Goal: Task Accomplishment & Management: Use online tool/utility

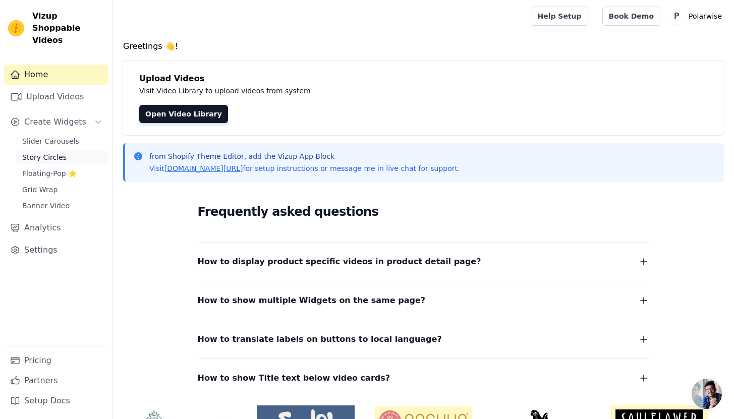
click at [51, 152] on span "Story Circles" at bounding box center [44, 157] width 44 height 10
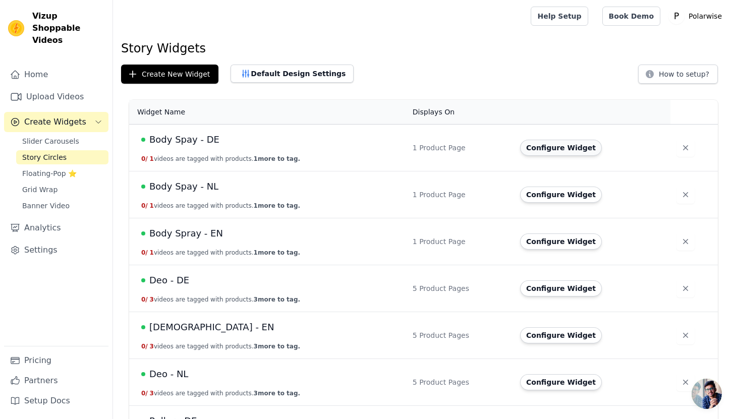
click at [558, 150] on button "Configure Widget" at bounding box center [561, 148] width 82 height 16
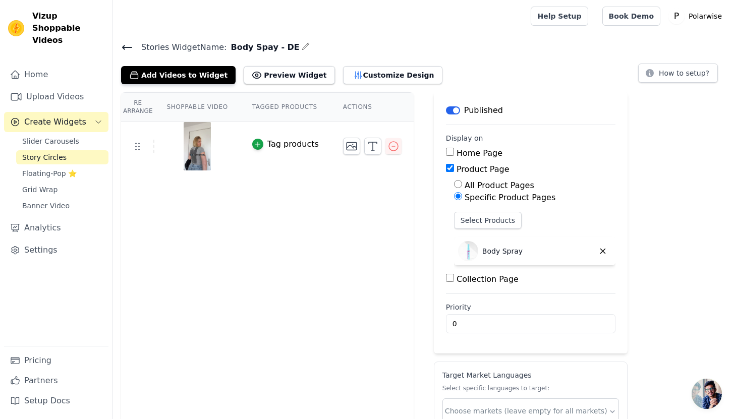
click at [125, 46] on icon at bounding box center [127, 47] width 9 height 4
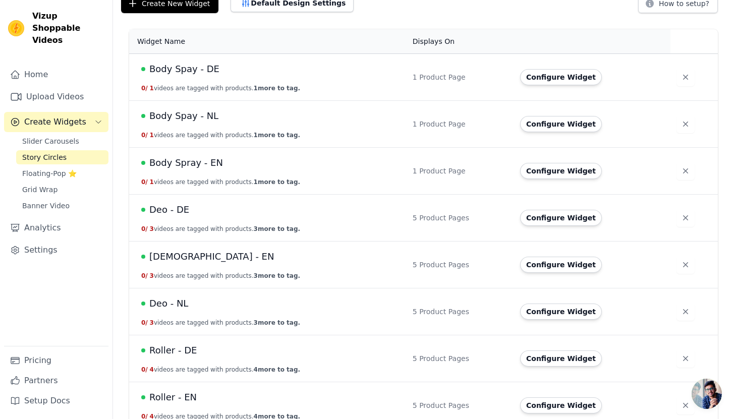
scroll to position [66, 0]
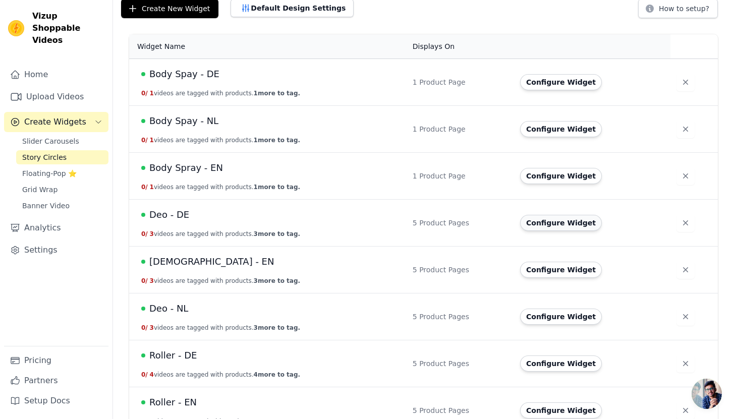
click at [555, 221] on button "Configure Widget" at bounding box center [561, 223] width 82 height 16
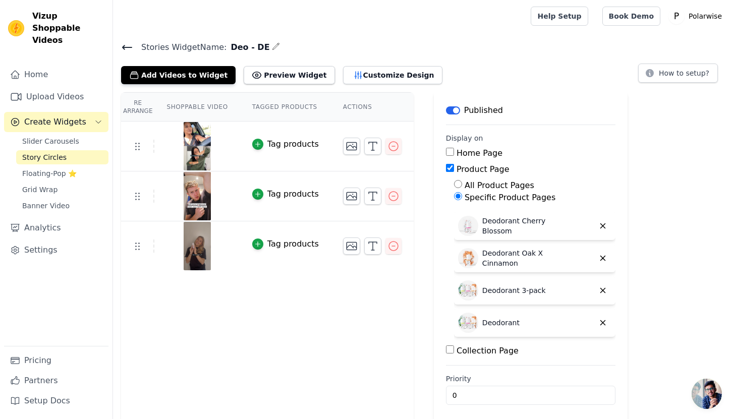
click at [121, 44] on icon at bounding box center [127, 47] width 12 height 12
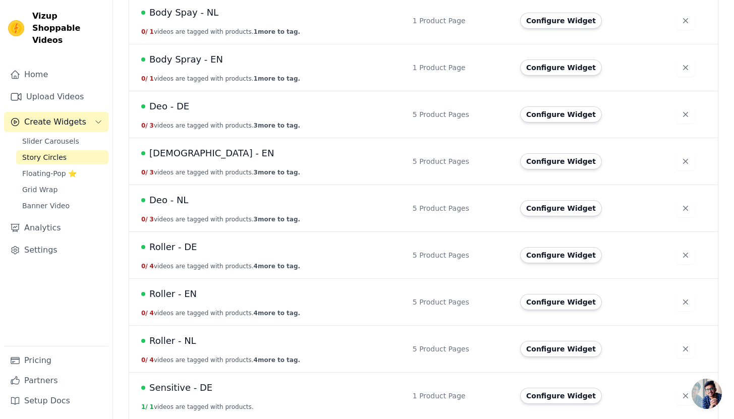
scroll to position [183, 0]
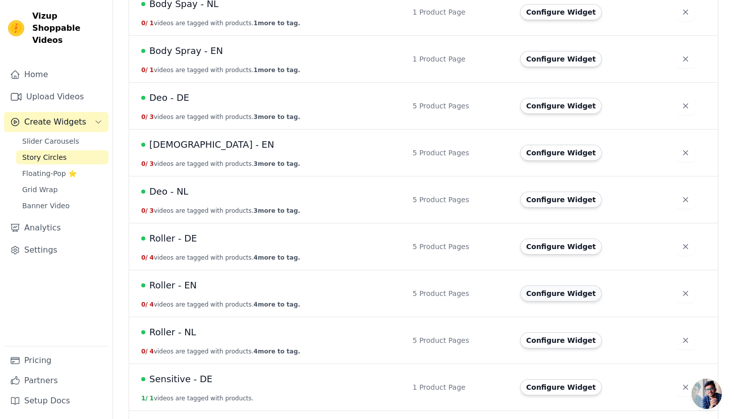
click at [560, 292] on button "Configure Widget" at bounding box center [561, 293] width 82 height 16
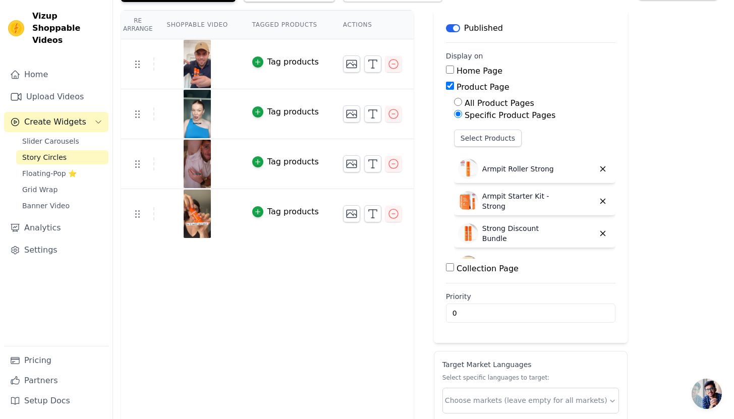
scroll to position [138, 0]
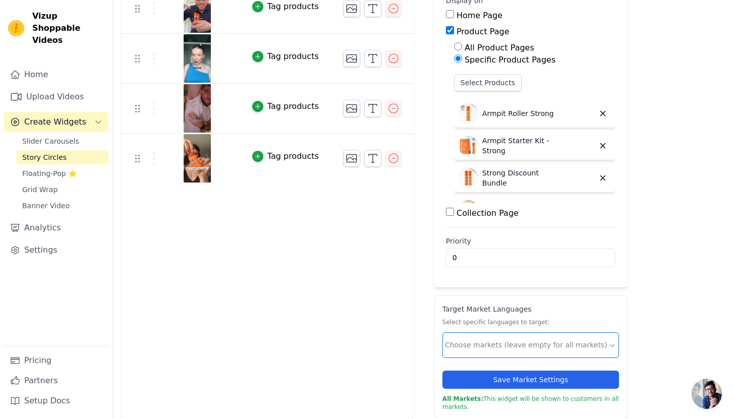
click at [575, 346] on input "text" at bounding box center [526, 345] width 163 height 11
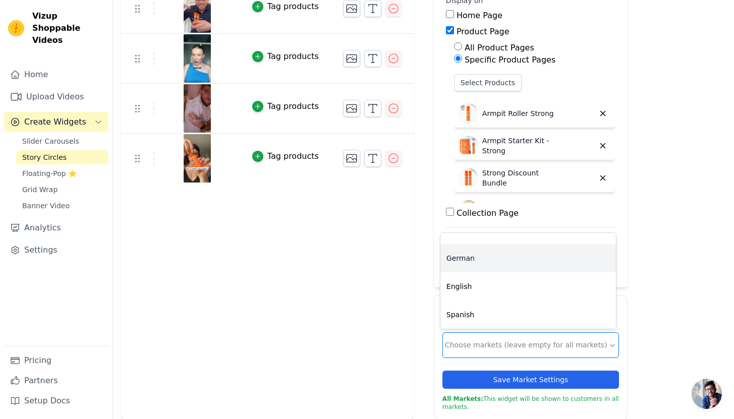
scroll to position [0, 0]
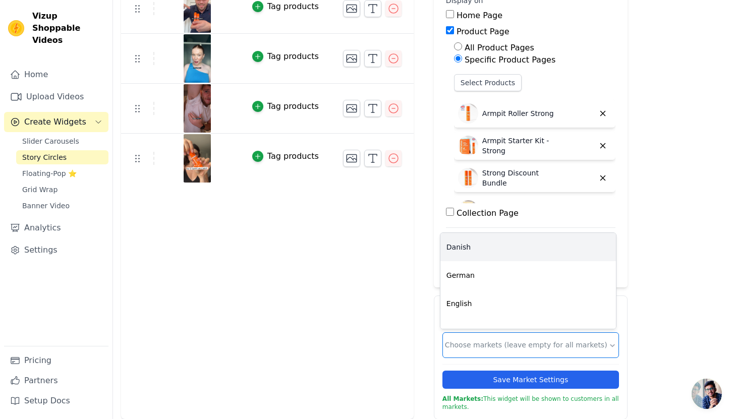
click at [511, 242] on div "Danish" at bounding box center [527, 247] width 175 height 28
click at [511, 246] on div "German" at bounding box center [527, 247] width 175 height 28
click at [512, 247] on div "English" at bounding box center [527, 247] width 175 height 28
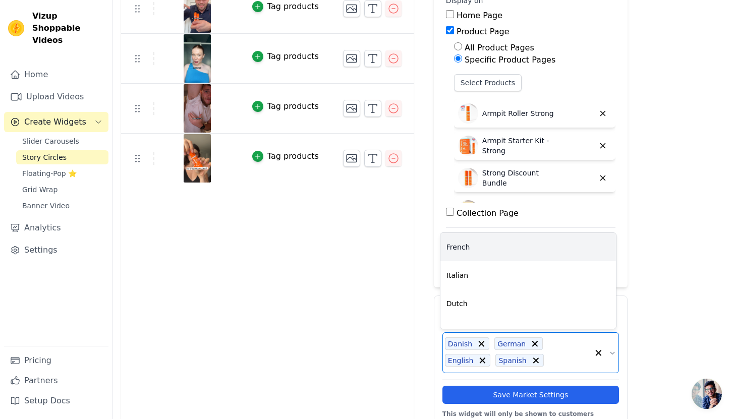
click at [512, 247] on div "French" at bounding box center [527, 247] width 175 height 28
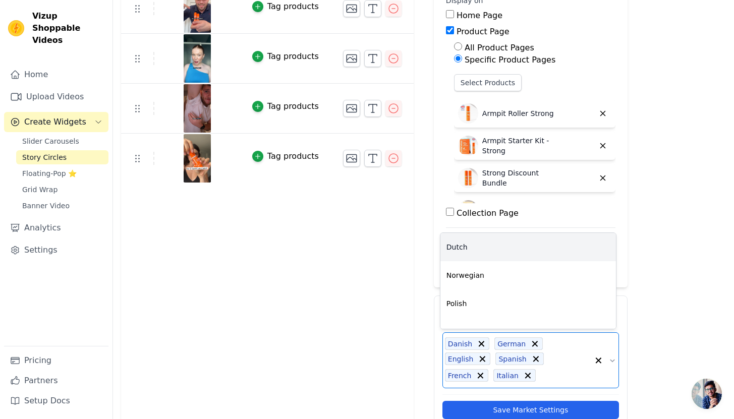
click at [512, 247] on div "Dutch" at bounding box center [527, 247] width 175 height 28
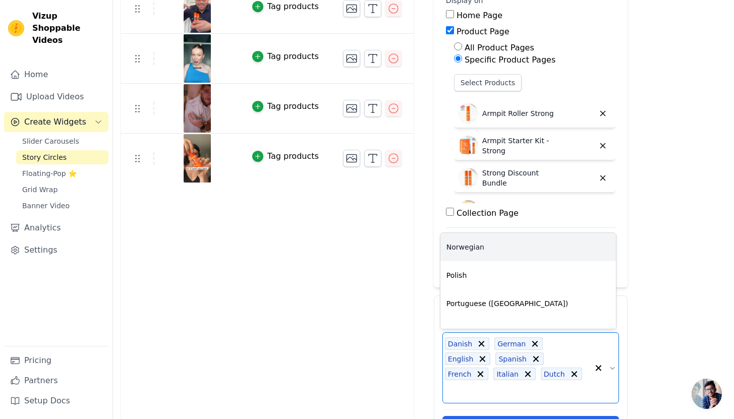
click at [512, 247] on div "Norwegian" at bounding box center [527, 247] width 175 height 28
click at [512, 247] on div "Polish" at bounding box center [527, 247] width 175 height 28
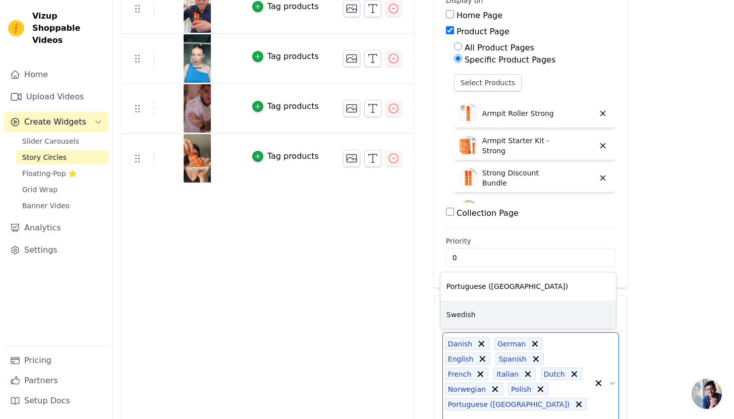
click at [515, 308] on div "Swedish" at bounding box center [527, 315] width 175 height 28
click at [511, 319] on div "Portuguese (Portugal)" at bounding box center [527, 315] width 175 height 28
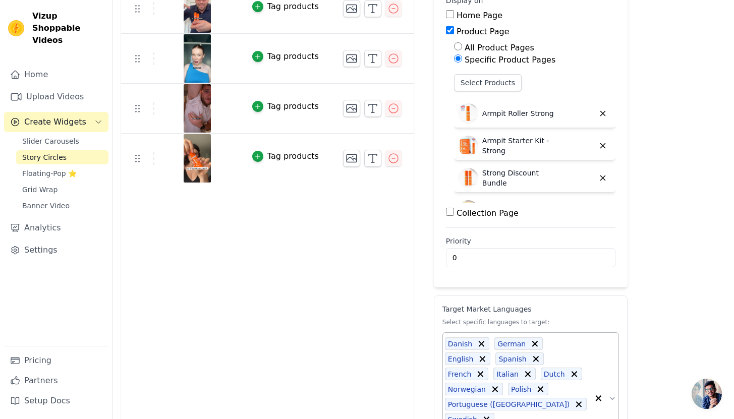
click at [532, 342] on icon at bounding box center [535, 344] width 6 height 6
click at [528, 371] on icon at bounding box center [525, 374] width 6 height 6
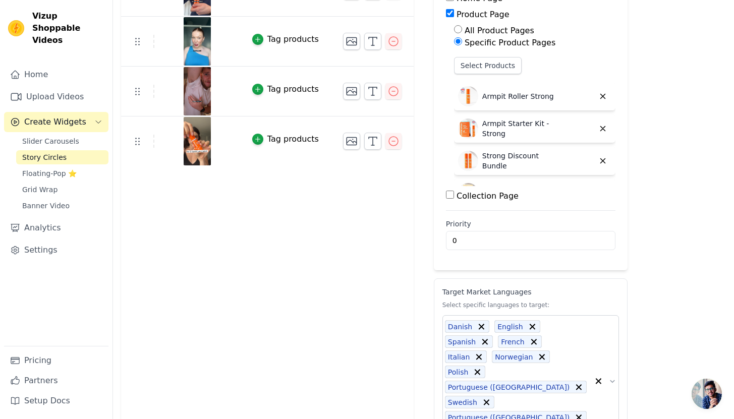
scroll to position [206, 0]
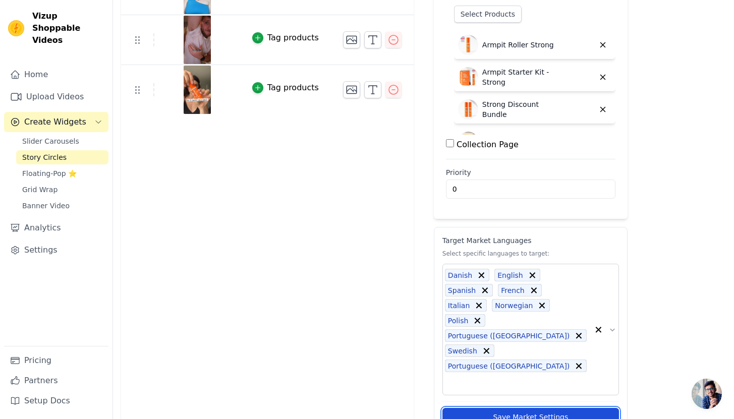
click at [554, 408] on button "Save Market Settings" at bounding box center [530, 417] width 176 height 18
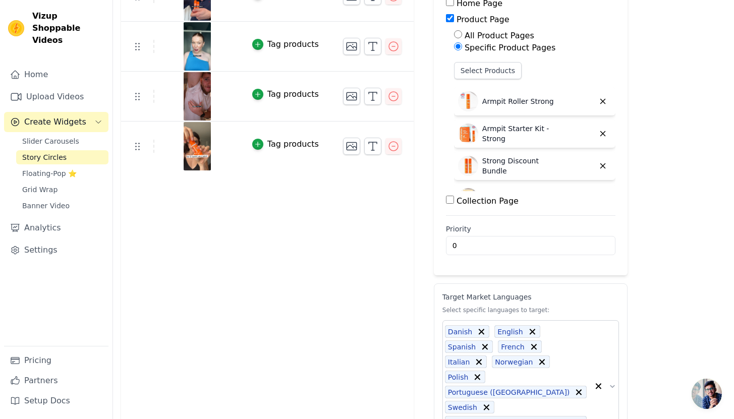
scroll to position [0, 0]
